Goal: Task Accomplishment & Management: Manage account settings

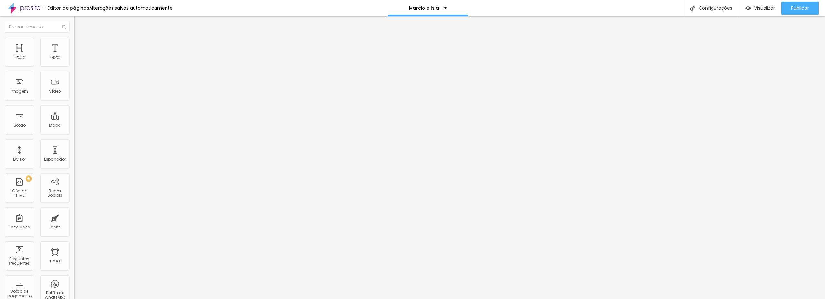
click at [74, 56] on span "Trocar imagem" at bounding box center [91, 52] width 35 height 5
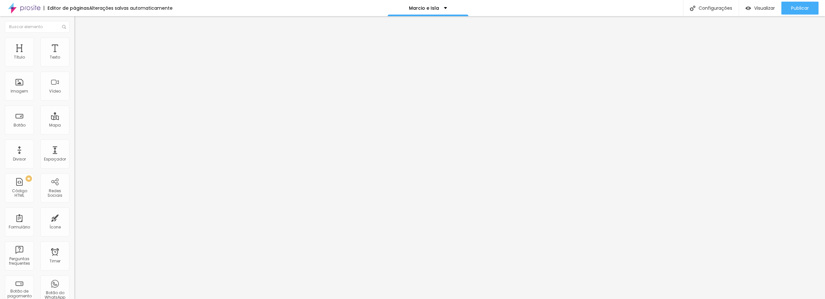
click at [74, 56] on span "Trocar imagem" at bounding box center [91, 52] width 35 height 5
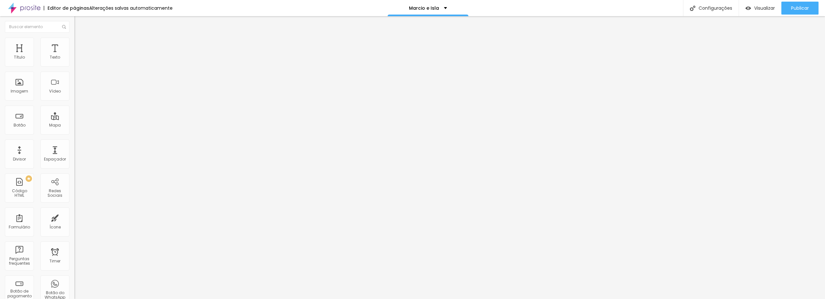
click at [74, 56] on span "Trocar imagem" at bounding box center [91, 52] width 35 height 5
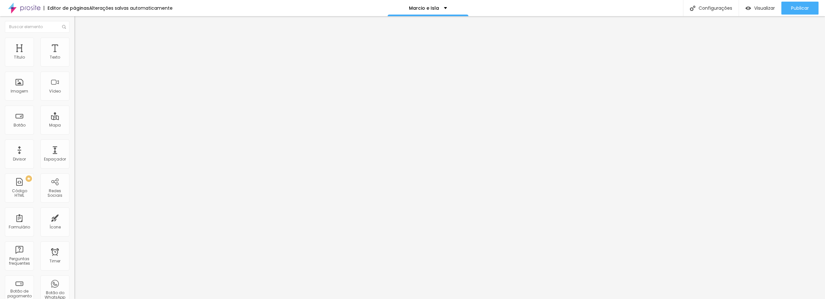
click at [74, 133] on input "[URL][DOMAIN_NAME]" at bounding box center [113, 130] width 78 height 6
paste input "[URL][DOMAIN_NAME]"
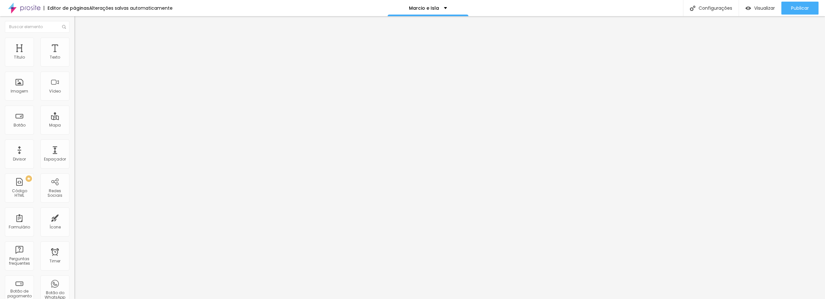
scroll to position [0, 239]
type input "[URL][DOMAIN_NAME]"
click at [712, 7] on div "Configurações" at bounding box center [711, 8] width 56 height 16
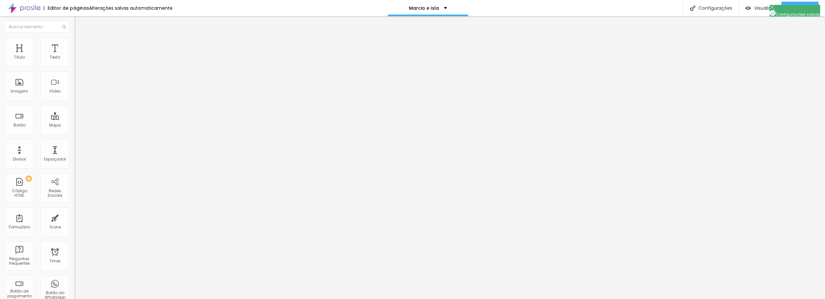
click at [757, 9] on span "Visualizar" at bounding box center [764, 7] width 21 height 5
click at [786, 7] on button "Publicar" at bounding box center [799, 8] width 37 height 13
